Goal: Find specific page/section: Locate a particular part of the current website

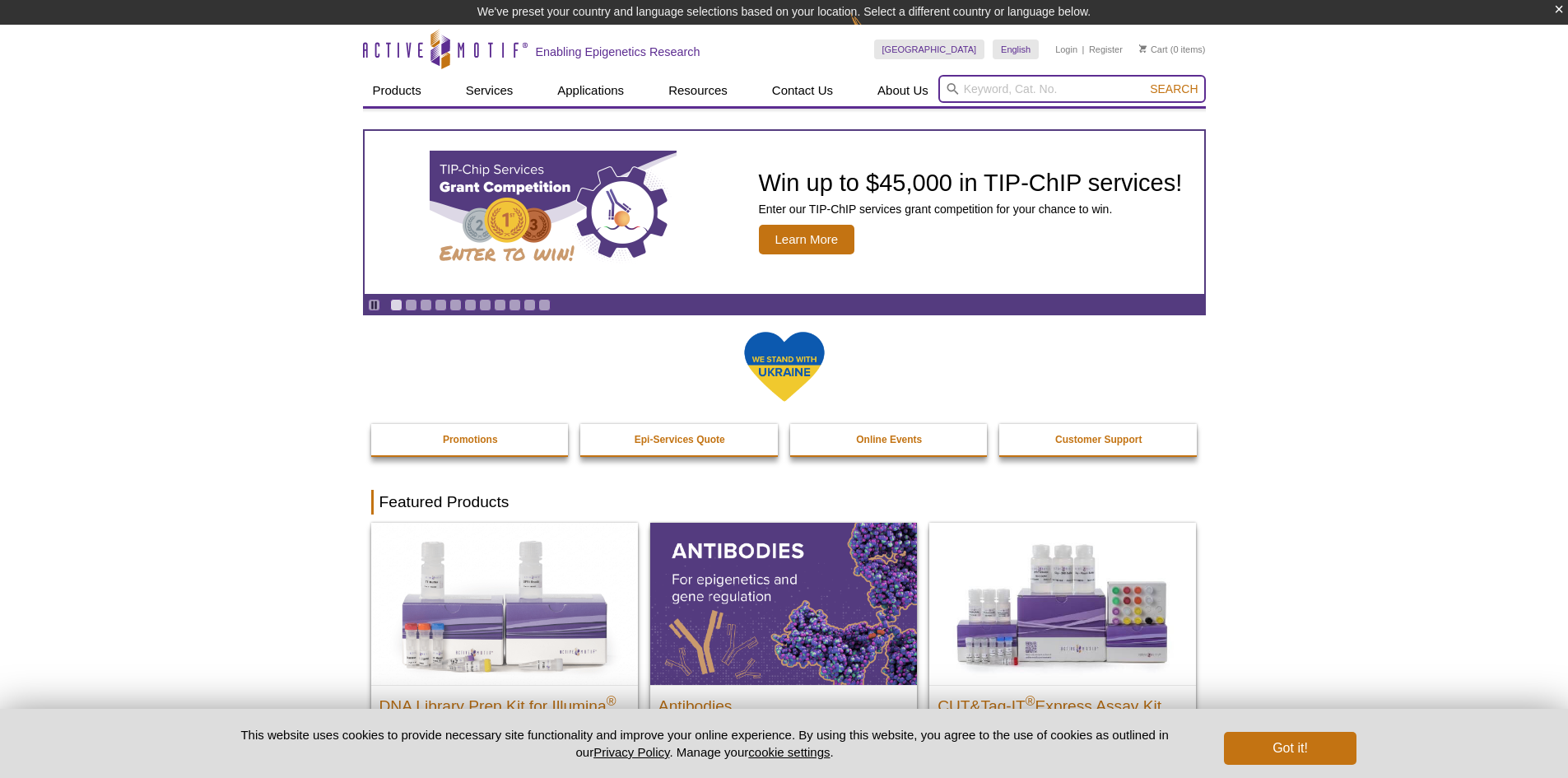
click at [997, 88] on input "search" at bounding box center [1072, 88] width 267 height 28
type input "55020"
click at [1145, 82] on button "Search" at bounding box center [1173, 89] width 58 height 15
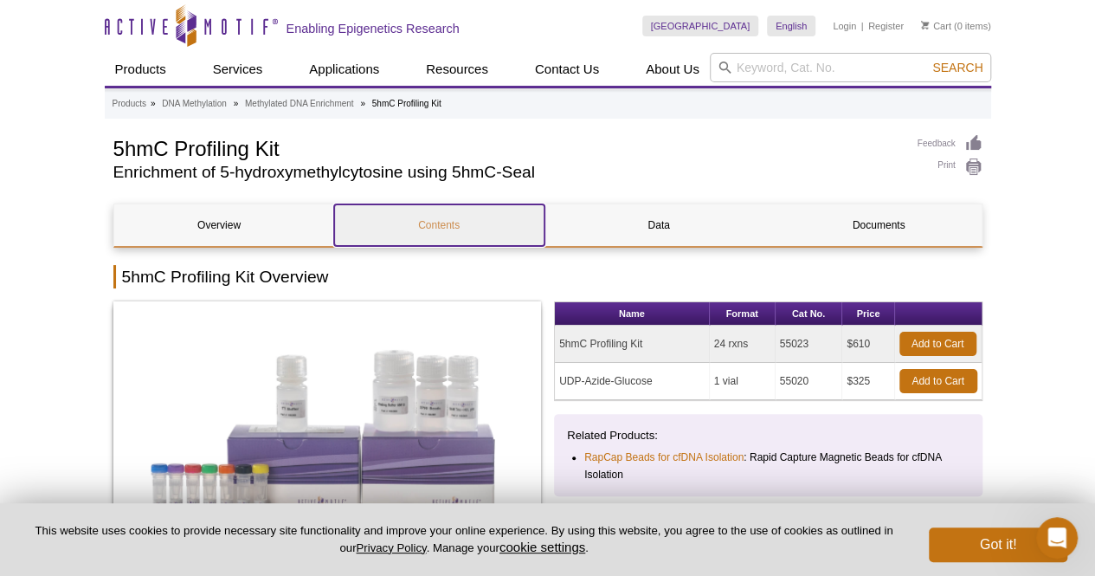
click at [443, 224] on link "Contents" at bounding box center [439, 225] width 210 height 42
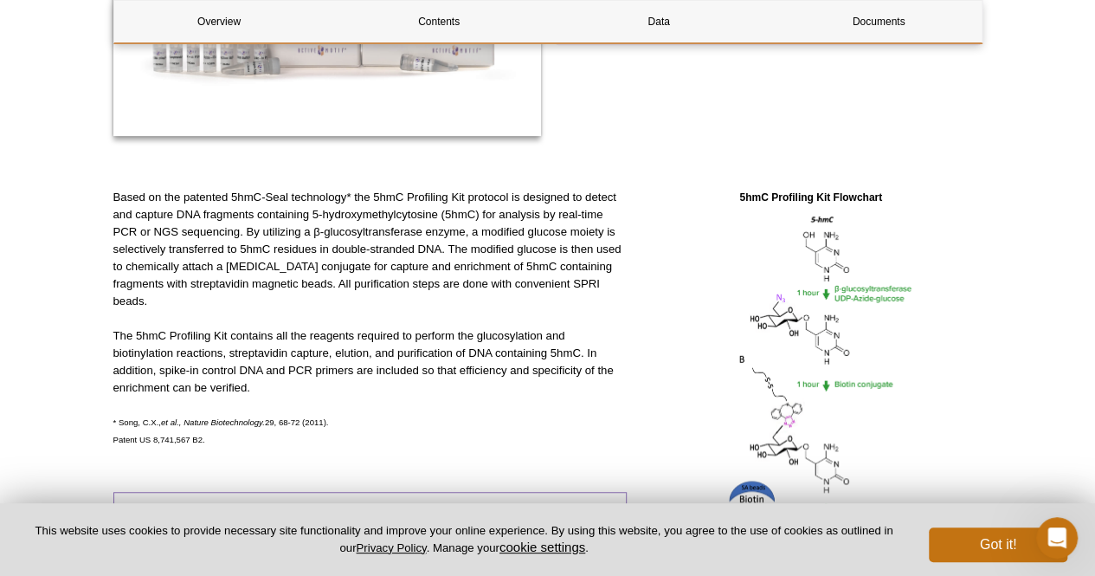
scroll to position [250, 0]
